Goal: Information Seeking & Learning: Stay updated

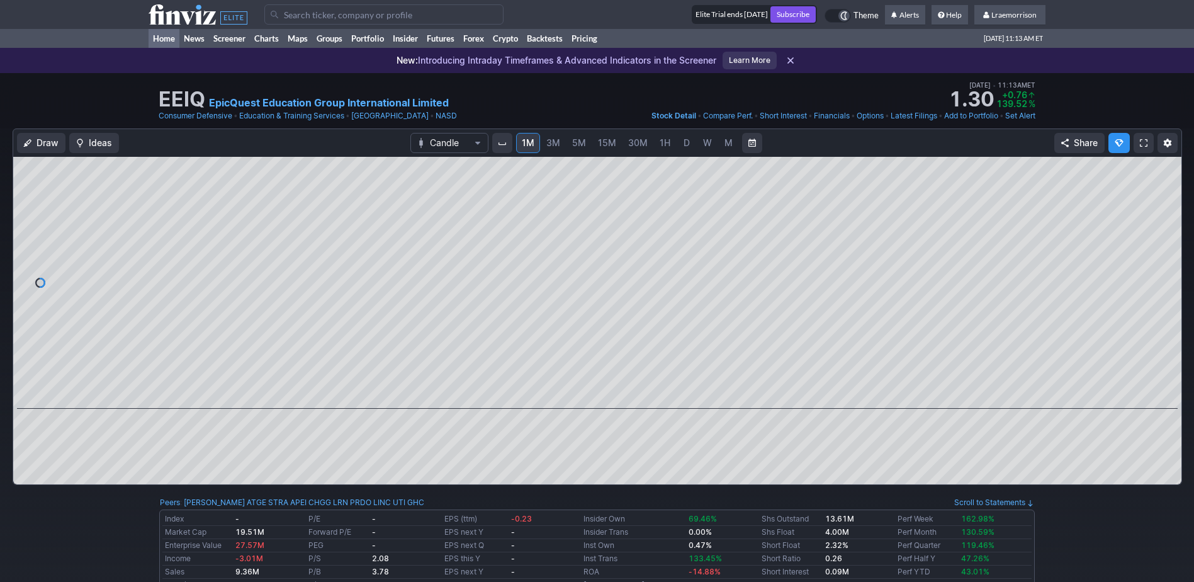
click at [161, 39] on link "Home" at bounding box center [164, 38] width 31 height 19
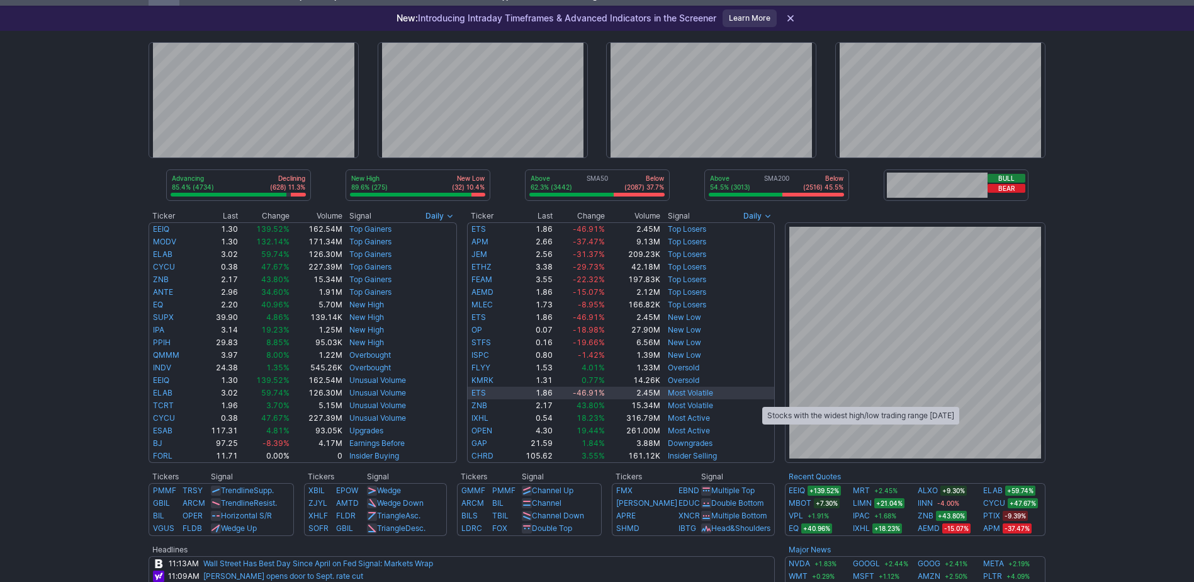
scroll to position [63, 0]
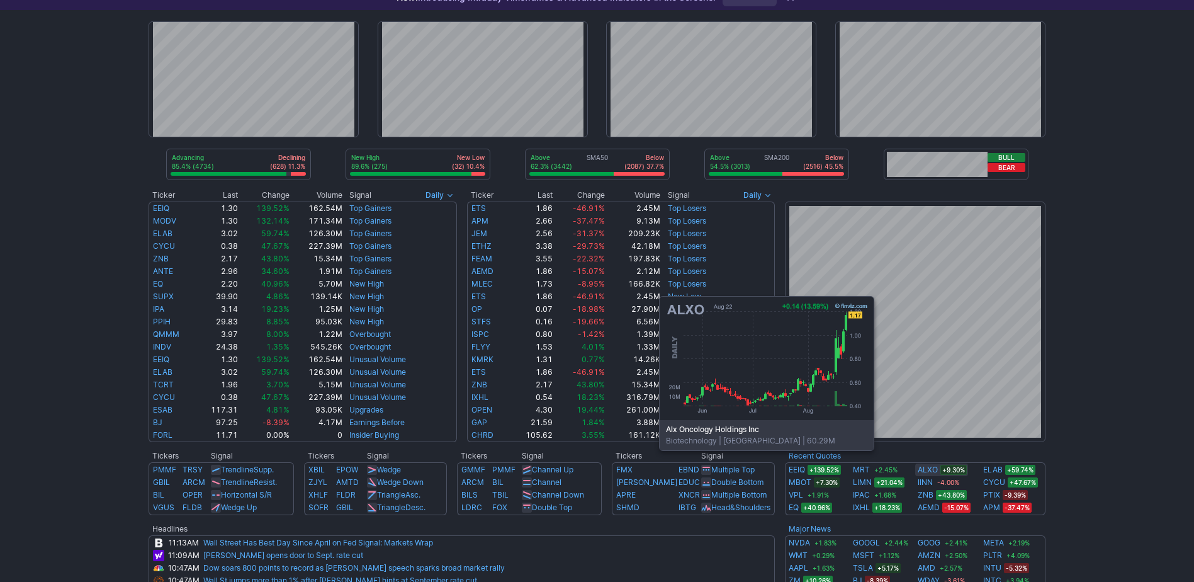
click at [929, 468] on link "ALXO" at bounding box center [928, 469] width 20 height 13
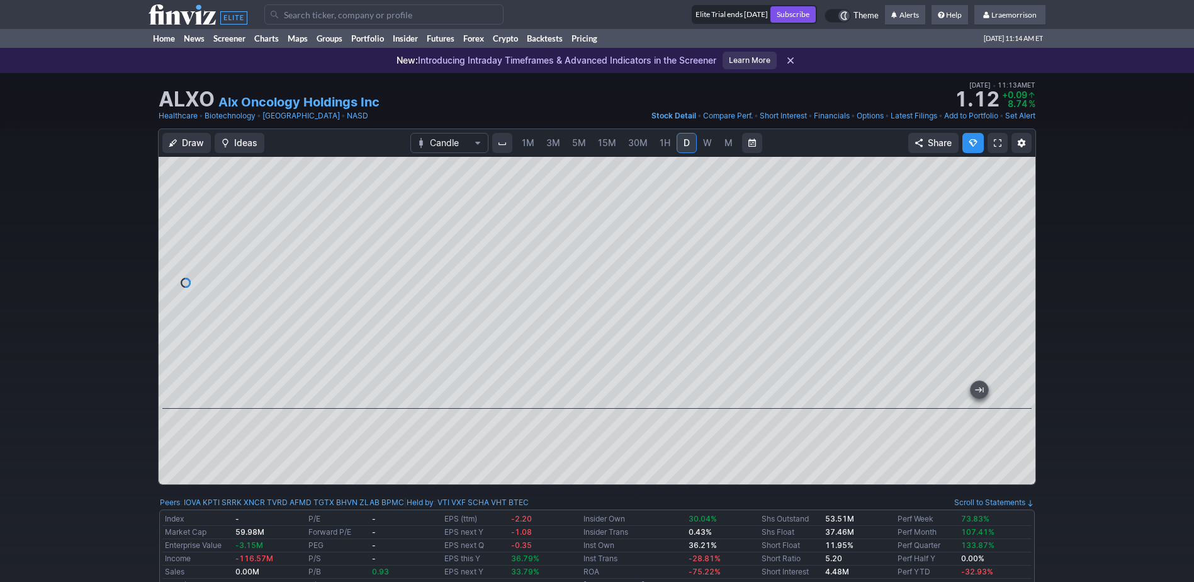
click at [531, 149] on span "1M" at bounding box center [528, 143] width 13 height 13
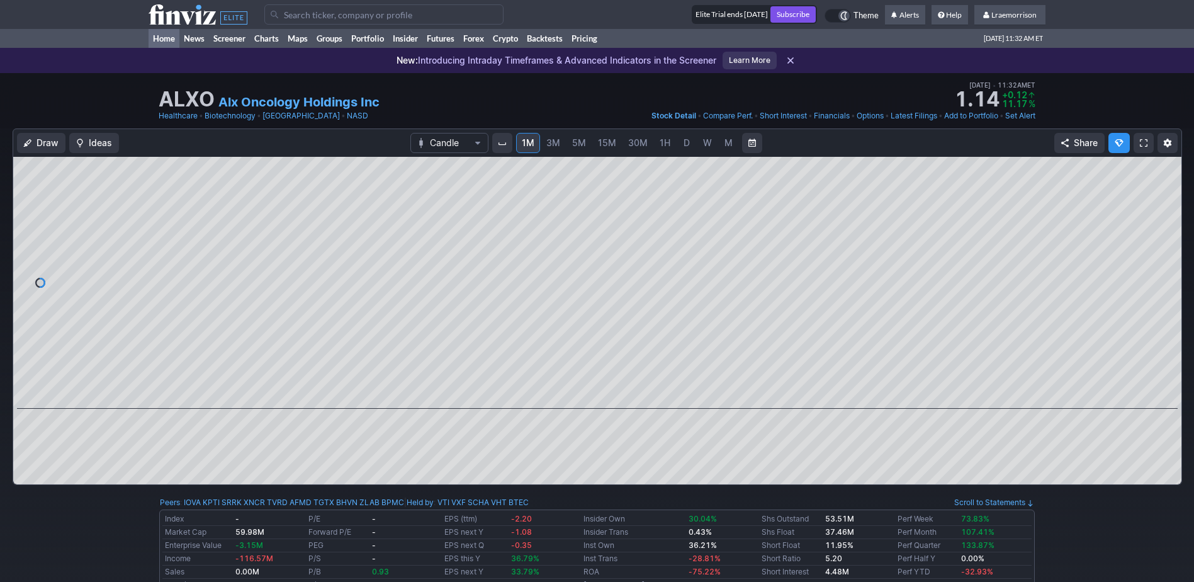
click at [164, 34] on link "Home" at bounding box center [164, 38] width 31 height 19
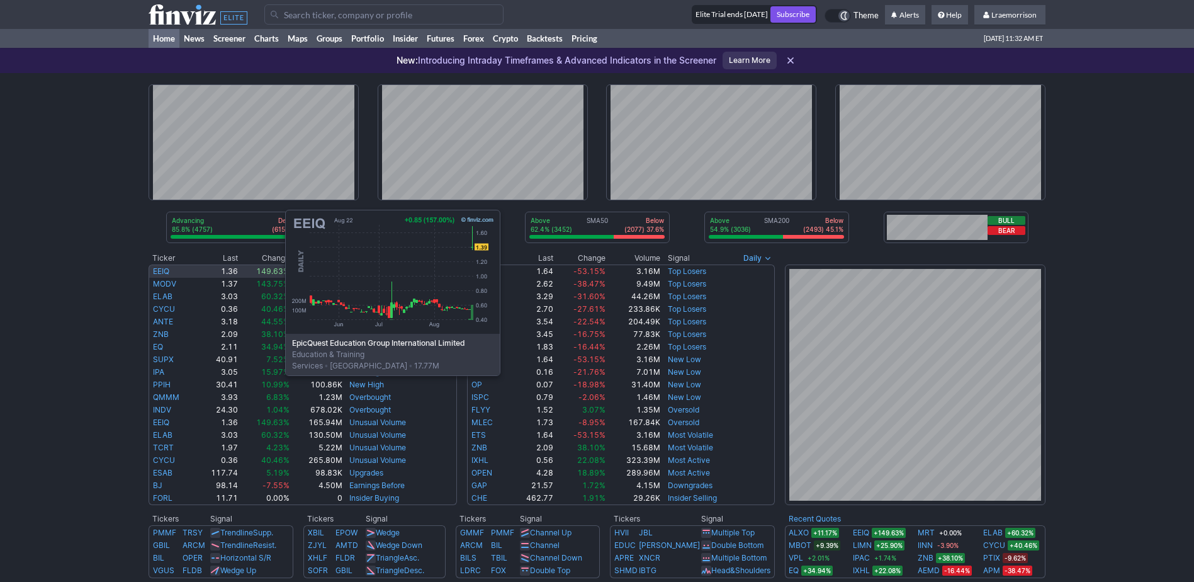
click at [159, 269] on link "EEIQ" at bounding box center [161, 270] width 16 height 9
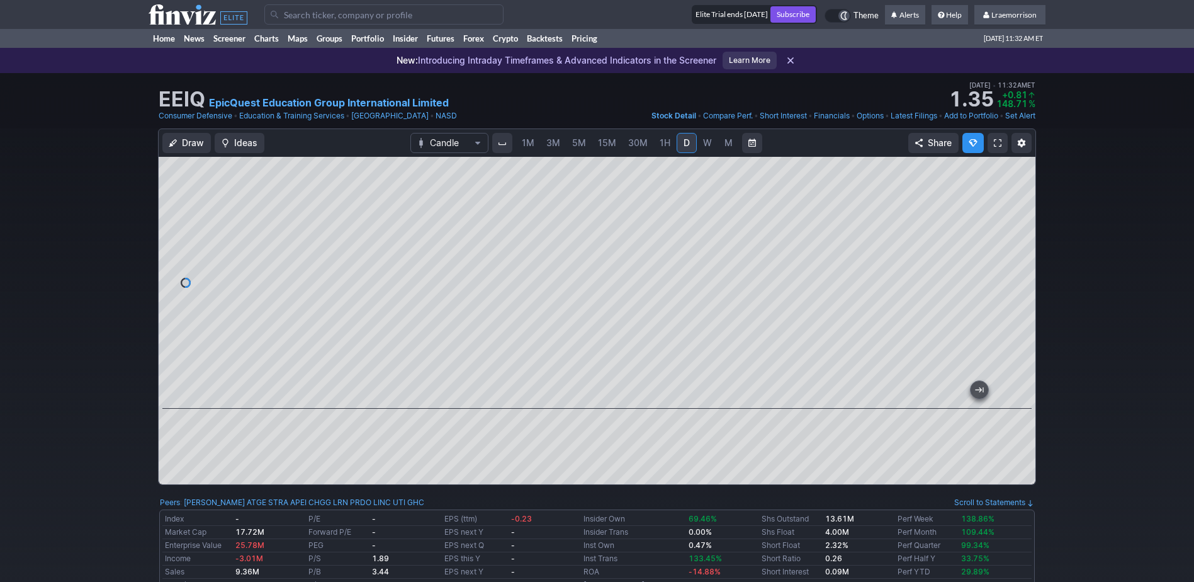
click at [531, 140] on span "1M" at bounding box center [528, 142] width 13 height 11
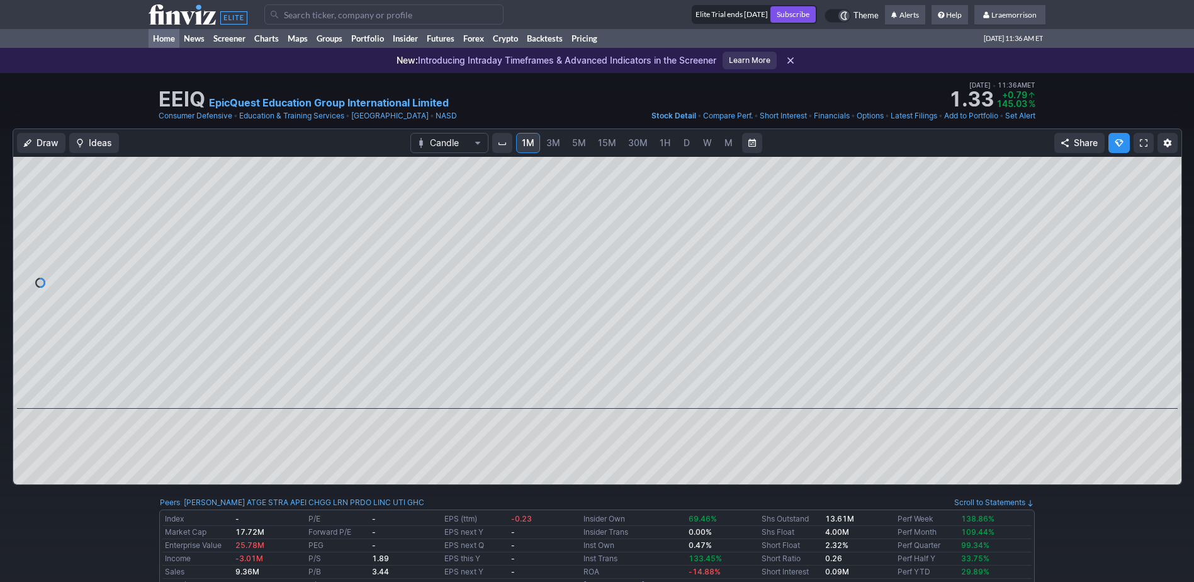
click at [164, 37] on link "Home" at bounding box center [164, 38] width 31 height 19
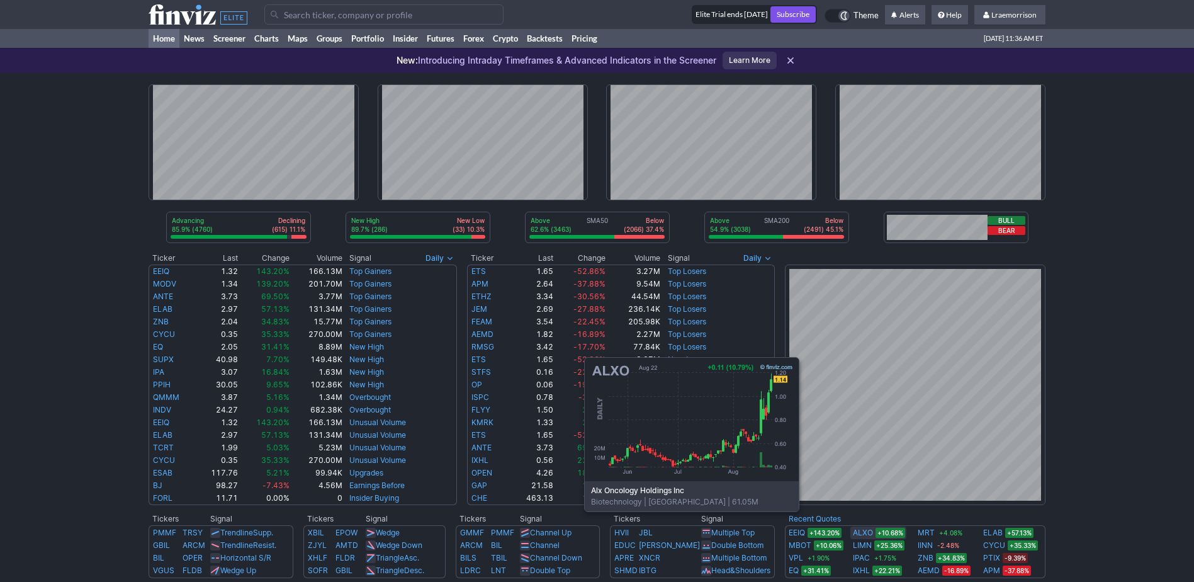
click at [854, 530] on link "ALXO" at bounding box center [863, 532] width 20 height 13
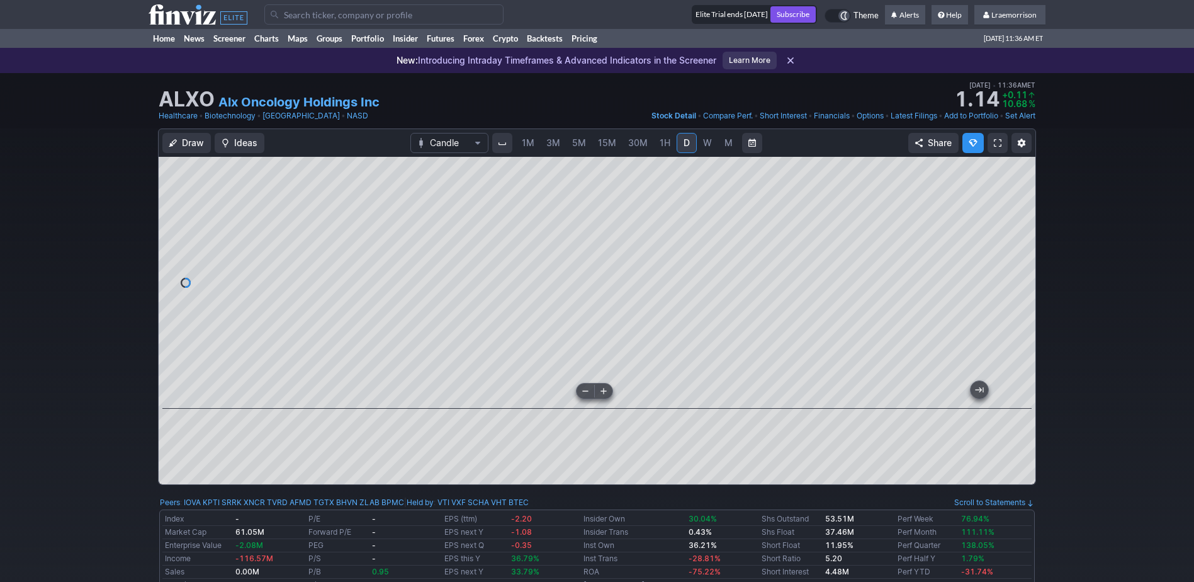
click at [477, 393] on div at bounding box center [597, 283] width 877 height 252
click at [527, 145] on span "1M" at bounding box center [528, 142] width 13 height 11
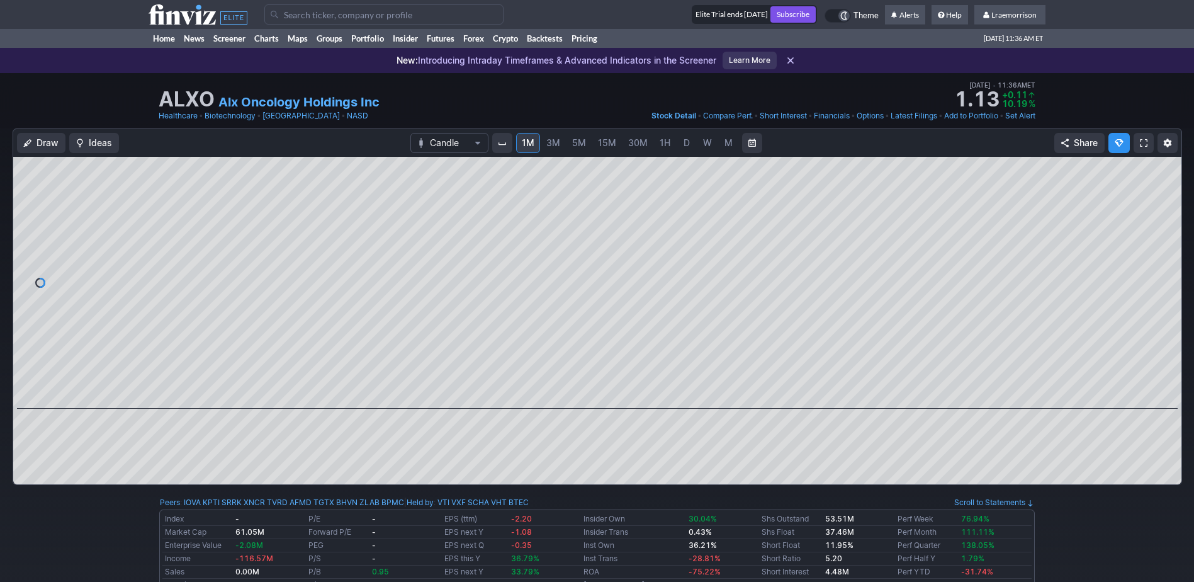
click at [726, 141] on span "M" at bounding box center [728, 142] width 8 height 11
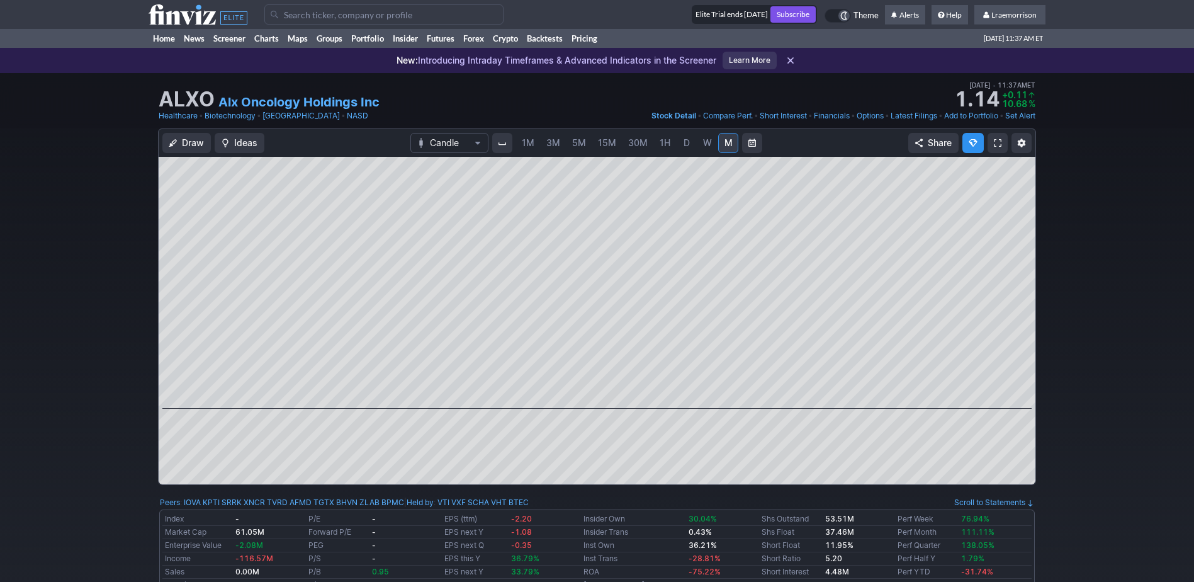
click at [526, 153] on div "1M 3M 5M 15M 30M 1H D W M" at bounding box center [627, 143] width 225 height 23
click at [522, 146] on span "1M" at bounding box center [528, 142] width 13 height 11
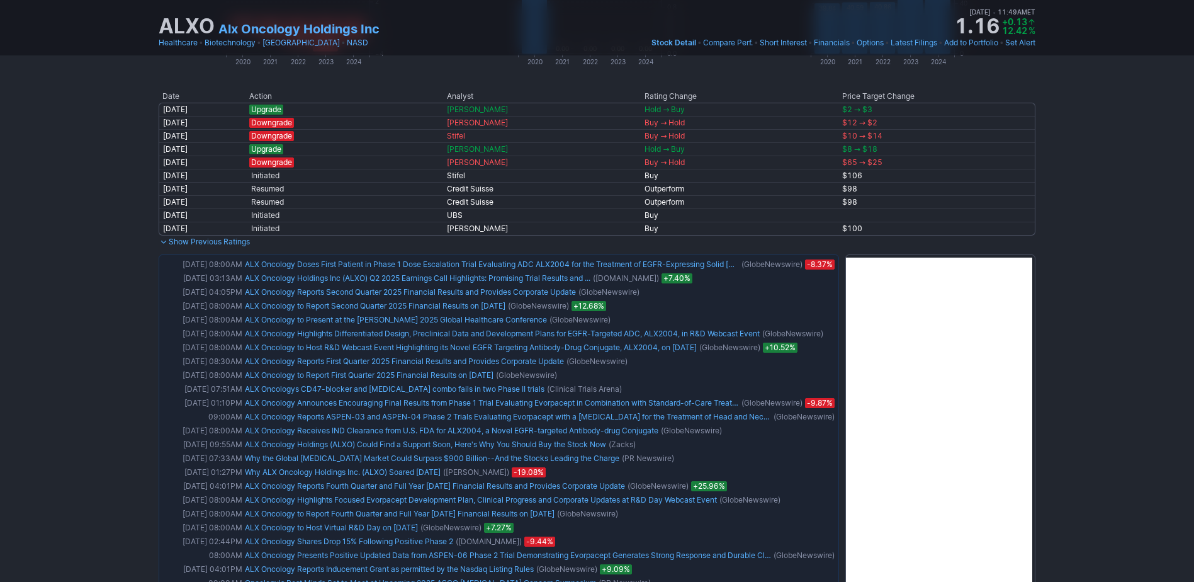
scroll to position [818, 0]
